Goal: Task Accomplishment & Management: Manage account settings

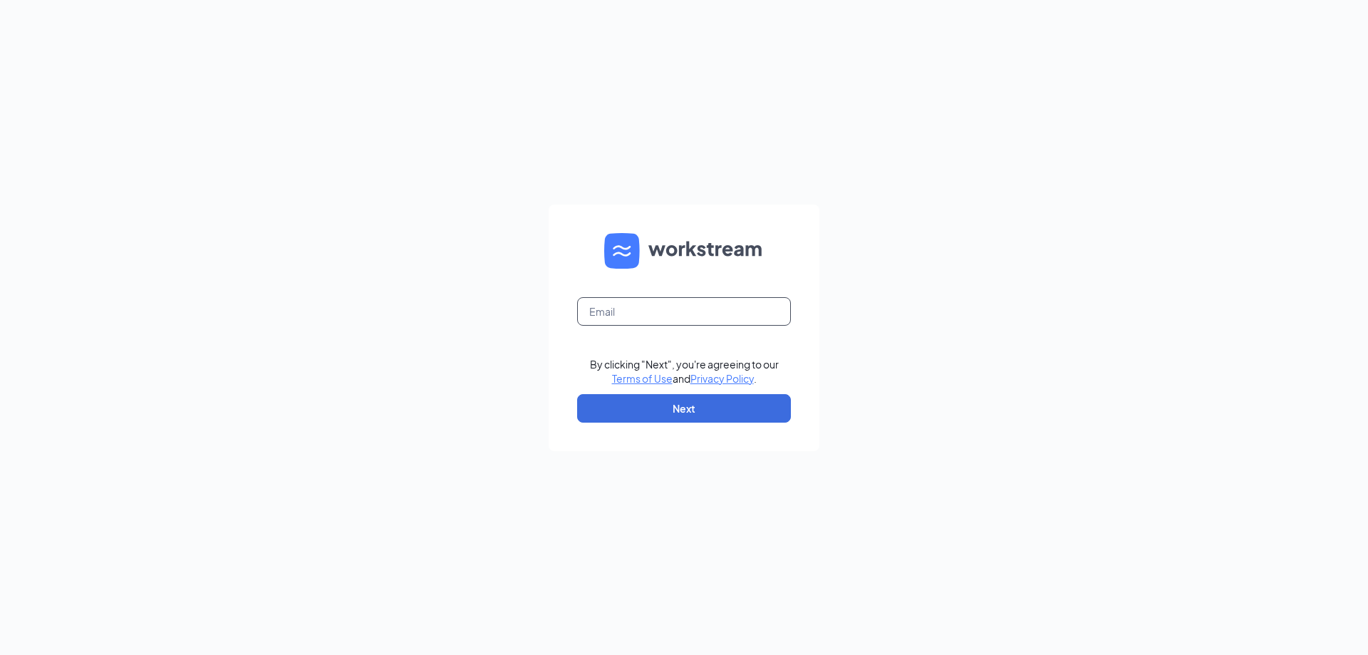
click at [637, 306] on input "text" at bounding box center [684, 311] width 214 height 28
type input "[EMAIL_ADDRESS][DOMAIN_NAME]"
click at [745, 419] on button "Next" at bounding box center [684, 408] width 214 height 28
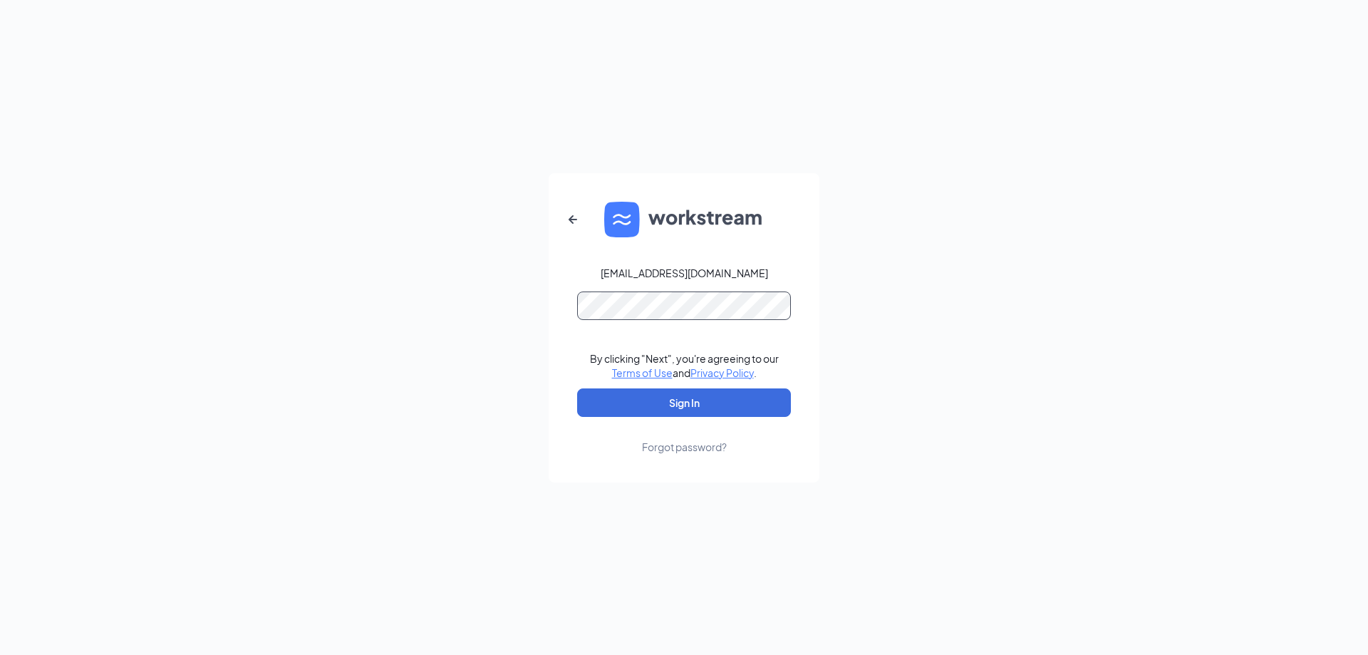
click at [577, 388] on button "Sign In" at bounding box center [684, 402] width 214 height 28
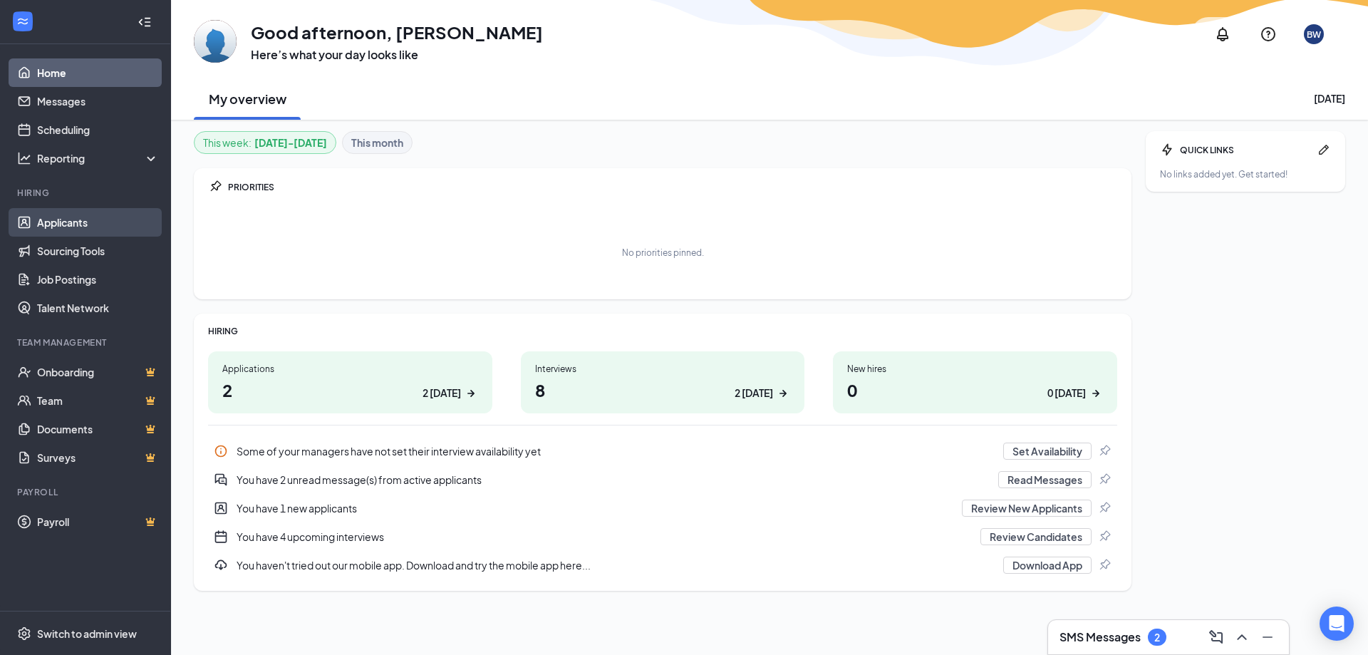
click at [73, 214] on link "Applicants" at bounding box center [98, 222] width 122 height 28
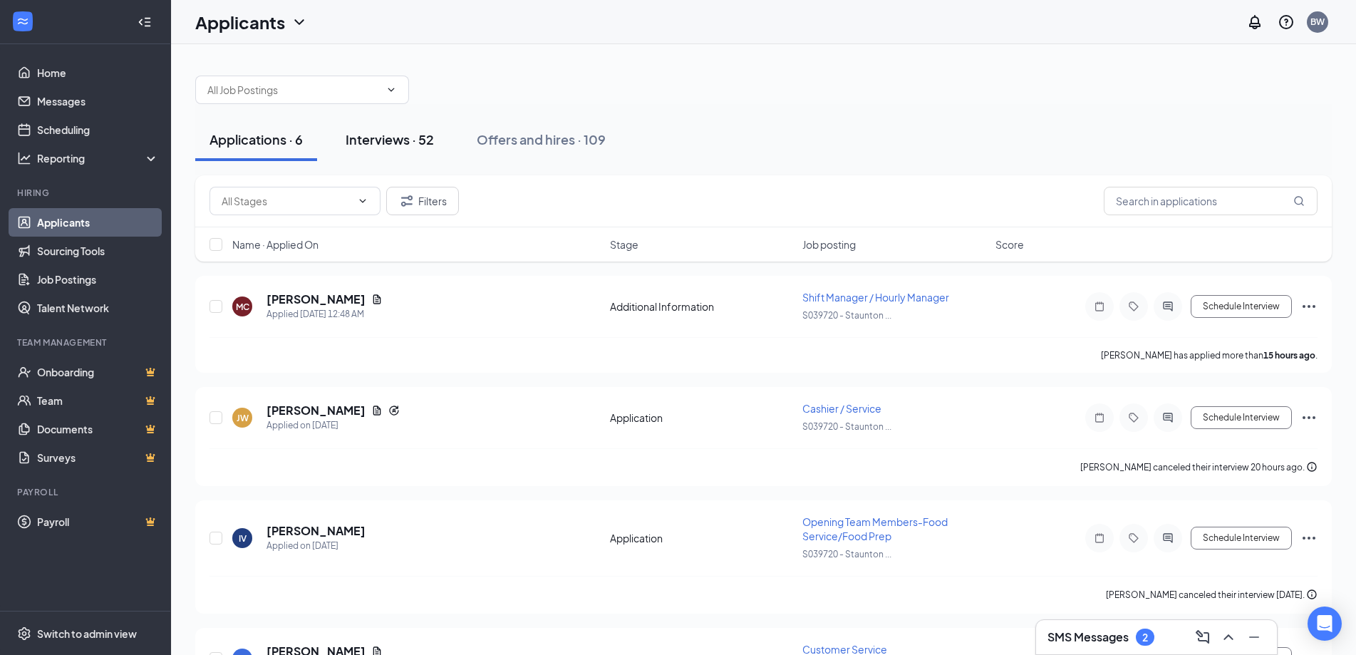
click at [390, 142] on div "Interviews · 52" at bounding box center [390, 139] width 88 height 18
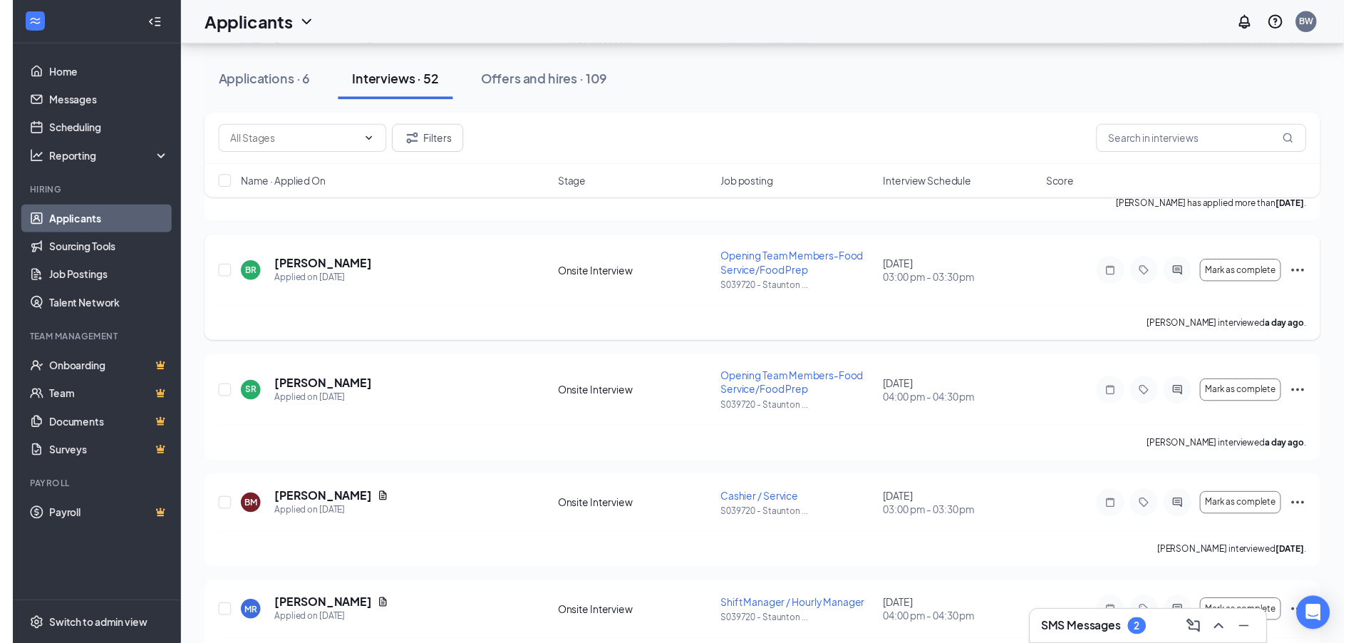
scroll to position [1069, 0]
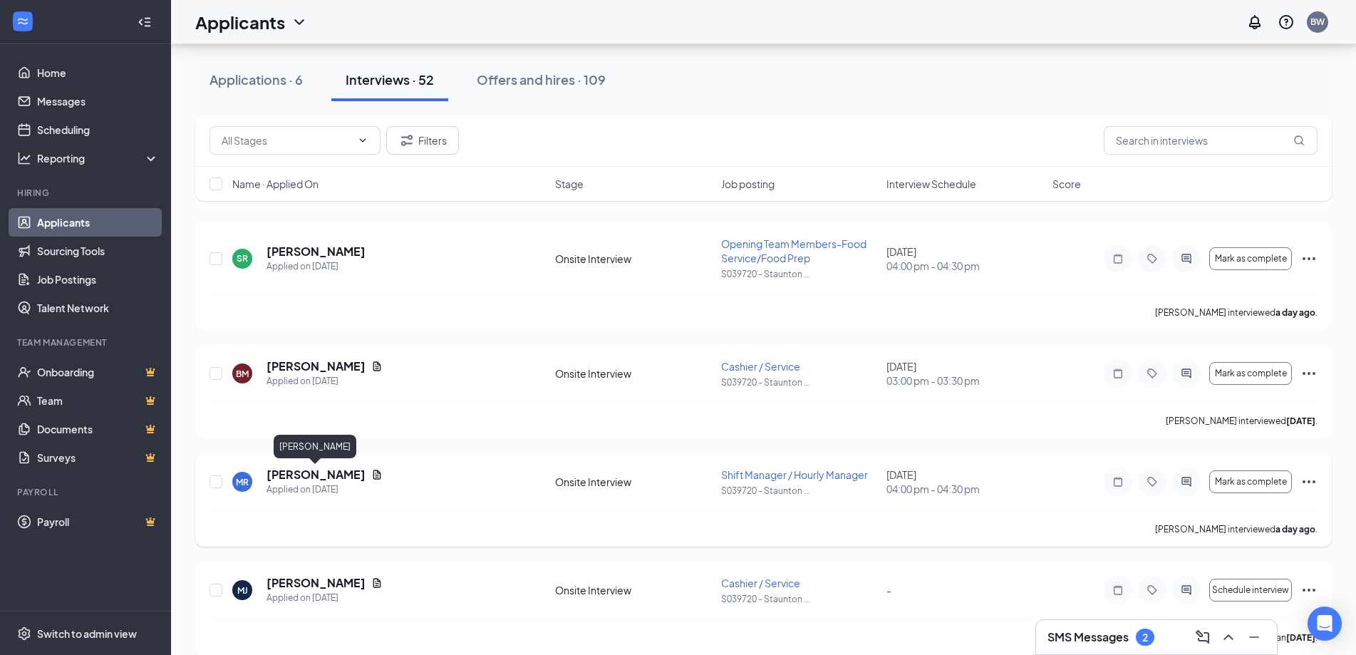
click at [318, 475] on h5 "Myesha Redman" at bounding box center [315, 475] width 99 height 16
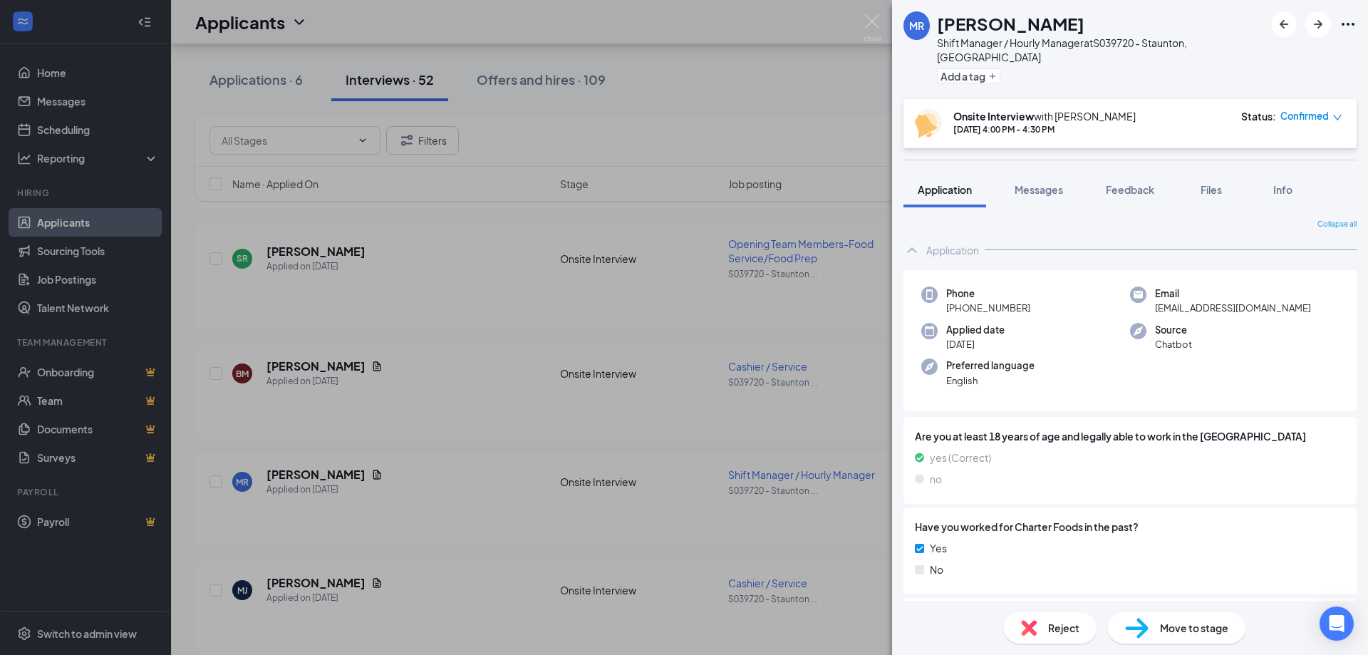
drag, startPoint x: 756, startPoint y: 63, endPoint x: 779, endPoint y: 115, distance: 56.8
click at [757, 63] on div "MR Myesha Redman Shift Manager / Hourly Manager at S039720 - Staunton, VA Add a…" at bounding box center [684, 327] width 1368 height 655
